Goal: Information Seeking & Learning: Learn about a topic

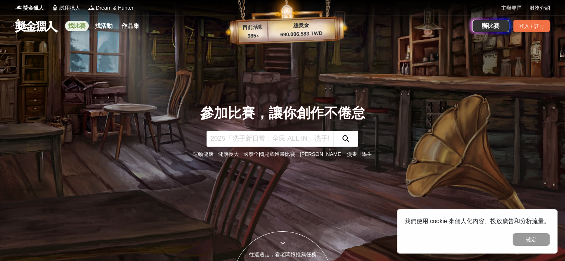
click at [71, 27] on link "找比賽" at bounding box center [77, 26] width 24 height 10
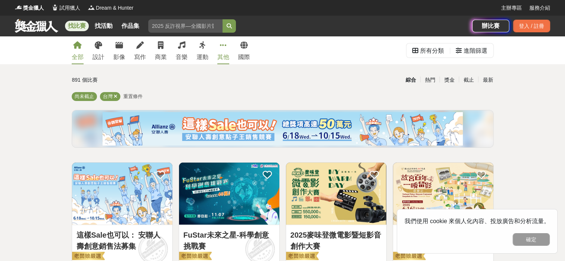
click at [225, 49] on icon at bounding box center [223, 45] width 7 height 7
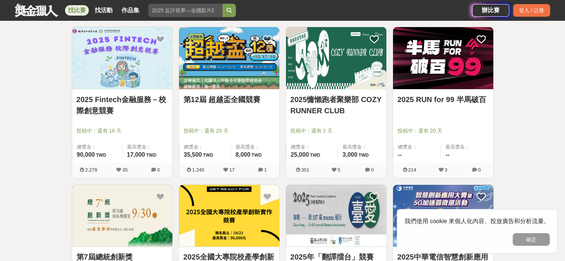
scroll to position [148, 0]
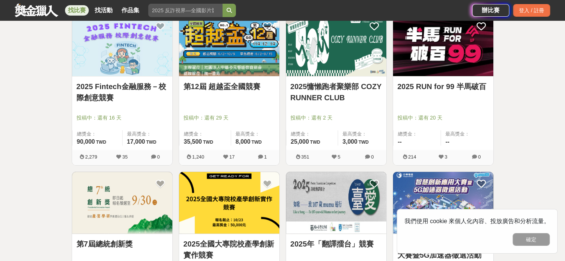
click at [120, 54] on img at bounding box center [122, 45] width 100 height 62
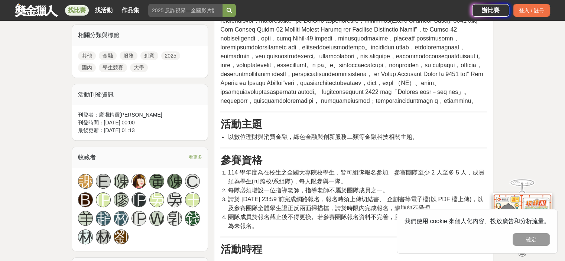
scroll to position [445, 0]
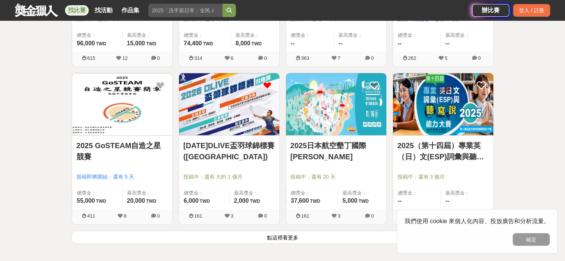
scroll to position [891, 0]
